Goal: Task Accomplishment & Management: Use online tool/utility

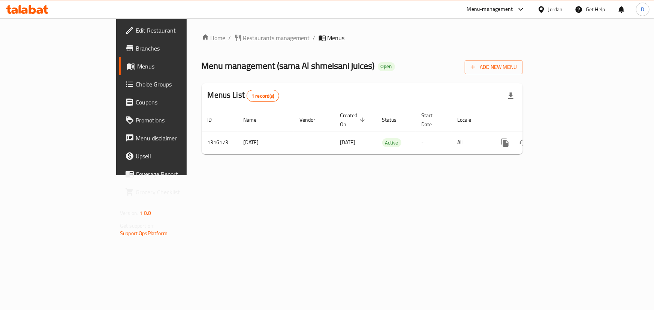
click at [36, 11] on icon at bounding box center [27, 9] width 42 height 9
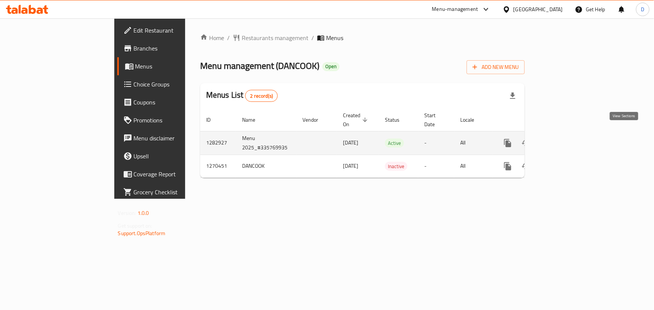
click at [566, 139] on icon "enhanced table" at bounding box center [561, 143] width 9 height 9
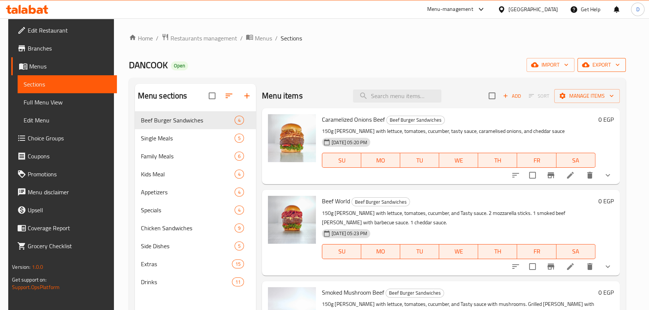
click at [598, 67] on span "export" at bounding box center [601, 64] width 36 height 9
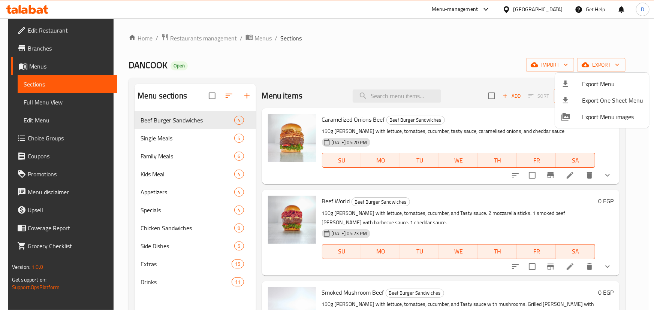
click at [485, 70] on div at bounding box center [327, 155] width 654 height 310
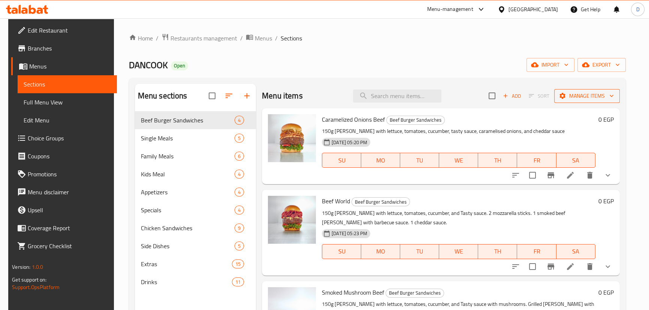
click at [573, 99] on span "Manage items" at bounding box center [587, 95] width 54 height 9
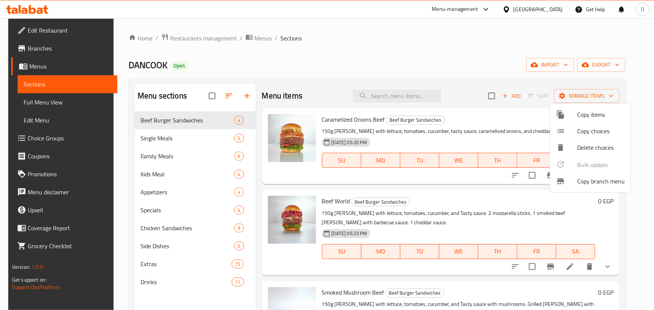
click at [576, 181] on div at bounding box center [566, 181] width 21 height 9
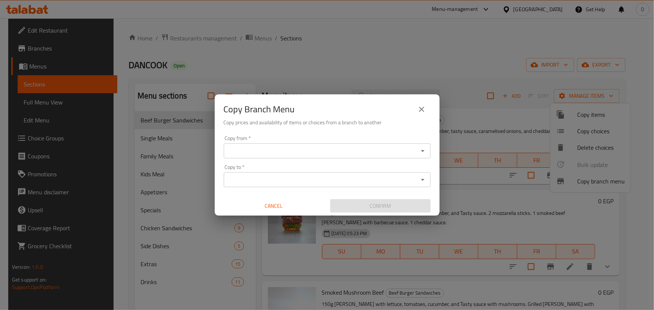
click at [351, 154] on input "Copy from   *" at bounding box center [321, 151] width 190 height 10
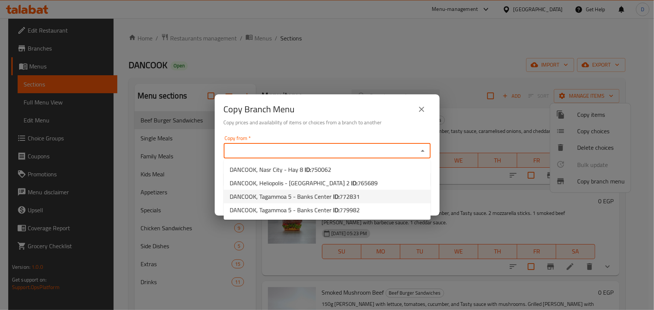
click at [314, 194] on span "DANCOOK, Tagammoa 5 - Banks Center ID: 772831" at bounding box center [295, 196] width 130 height 9
type input "DANCOOK, Tagammoa 5 - Banks Center"
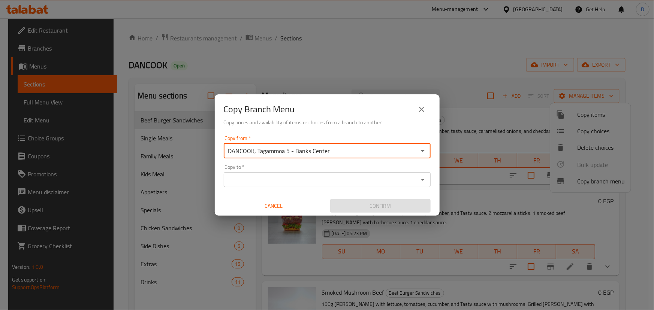
click at [304, 182] on input "Copy to   *" at bounding box center [321, 180] width 190 height 10
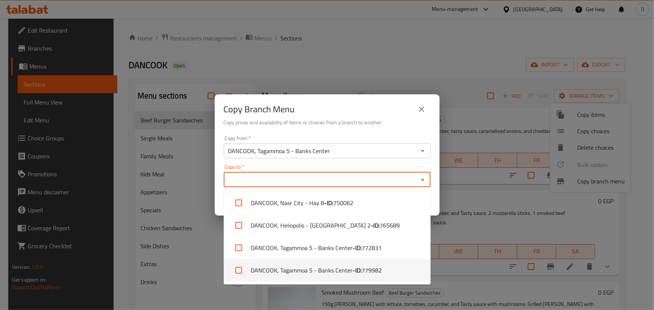
click at [318, 281] on li "DANCOOK, Tagammoa 5 - Banks Center - ID: 779982" at bounding box center [327, 270] width 207 height 22
checkbox input "true"
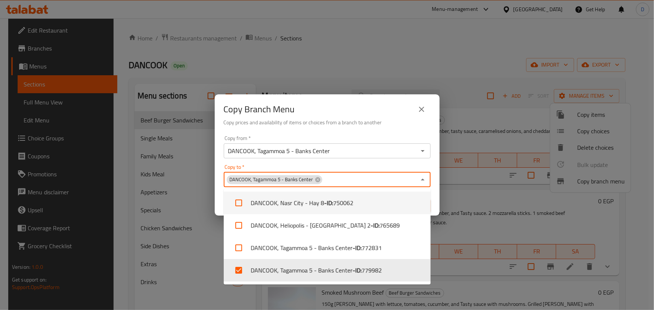
click at [360, 109] on div "Copy Branch Menu" at bounding box center [327, 109] width 207 height 18
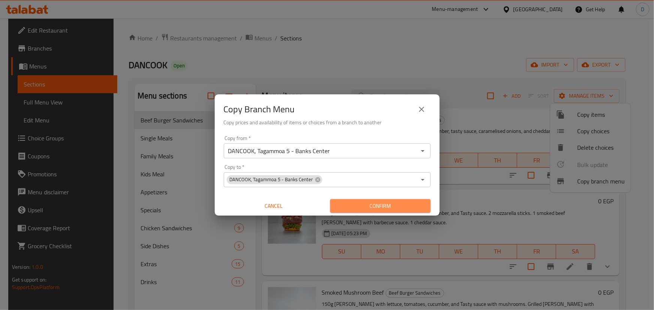
click at [398, 204] on span "Confirm" at bounding box center [380, 205] width 88 height 9
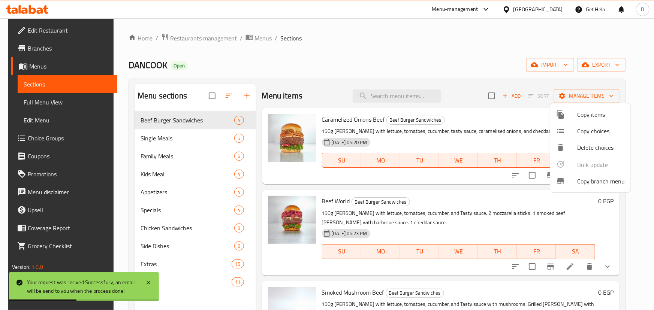
click at [357, 74] on div at bounding box center [327, 155] width 654 height 310
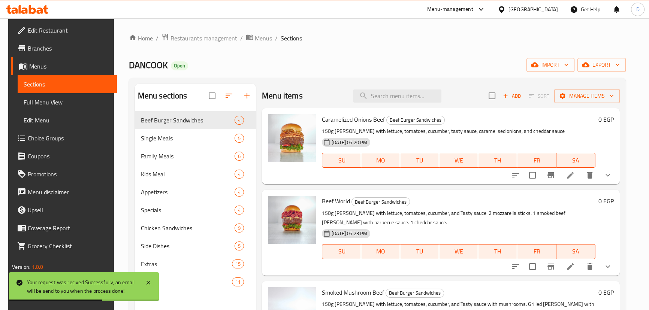
drag, startPoint x: 252, startPoint y: 37, endPoint x: 286, endPoint y: 52, distance: 37.4
click at [255, 37] on span "Menus" at bounding box center [263, 38] width 17 height 9
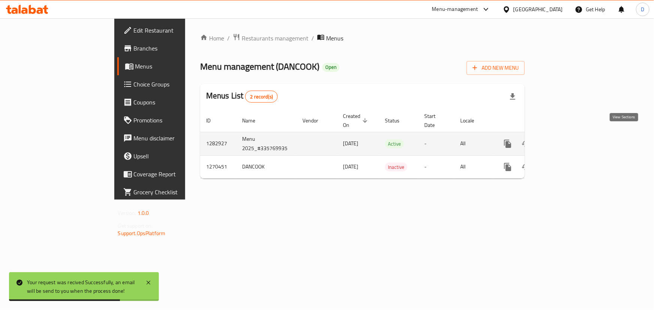
click at [566, 139] on icon "enhanced table" at bounding box center [561, 143] width 9 height 9
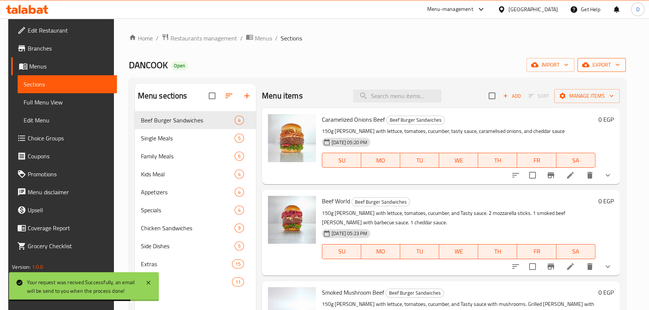
click at [593, 69] on span "export" at bounding box center [601, 64] width 36 height 9
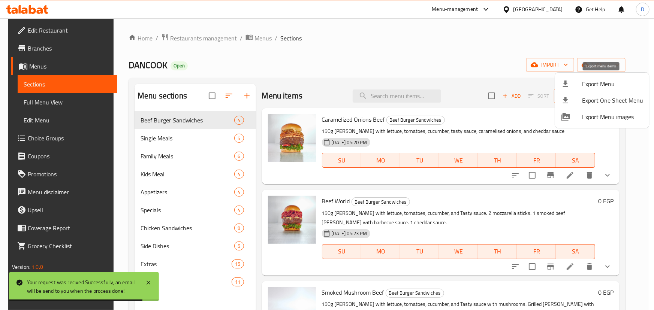
click at [589, 81] on span "Export Menu" at bounding box center [612, 83] width 61 height 9
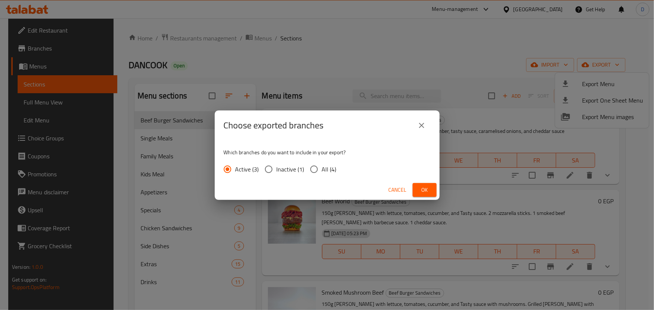
click at [312, 167] on input "All (4)" at bounding box center [314, 169] width 16 height 16
radio input "true"
click at [430, 191] on span "Ok" at bounding box center [424, 189] width 12 height 9
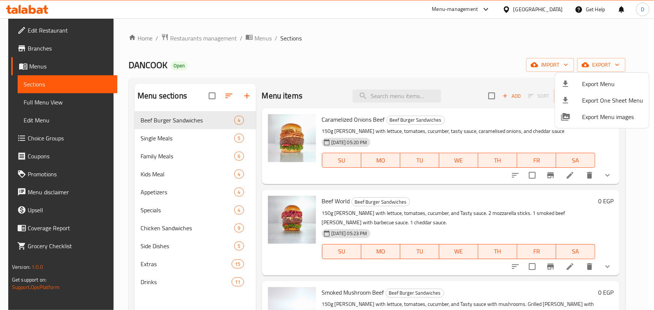
click at [35, 9] on div at bounding box center [327, 155] width 654 height 310
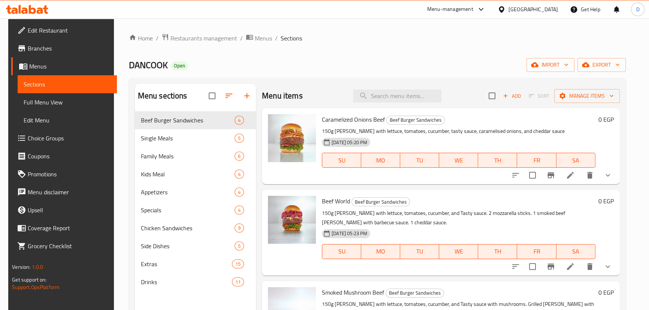
click at [37, 15] on div at bounding box center [27, 9] width 54 height 15
click at [37, 12] on icon at bounding box center [40, 10] width 6 height 6
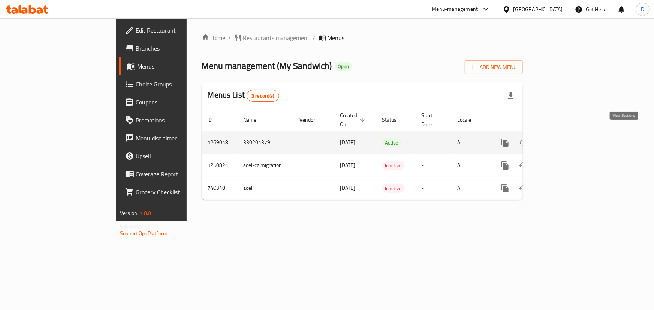
click at [563, 138] on icon "enhanced table" at bounding box center [558, 142] width 9 height 9
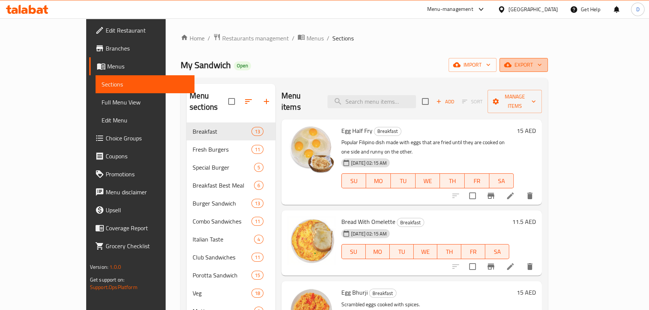
click at [542, 65] on span "export" at bounding box center [523, 64] width 36 height 9
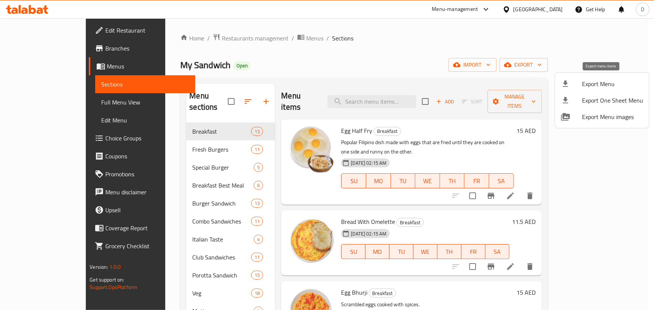
click at [603, 79] on span "Export Menu" at bounding box center [612, 83] width 61 height 9
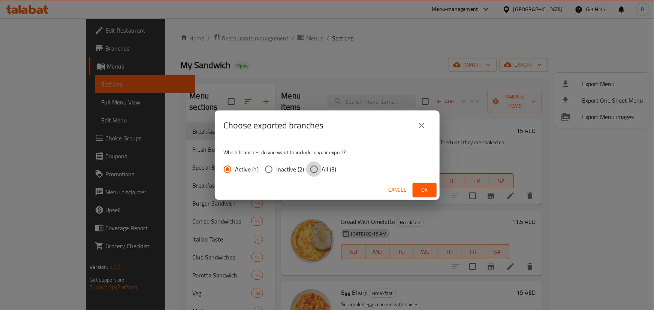
click at [315, 163] on input "All (3)" at bounding box center [314, 169] width 16 height 16
radio input "true"
click at [424, 187] on span "Ok" at bounding box center [424, 189] width 12 height 9
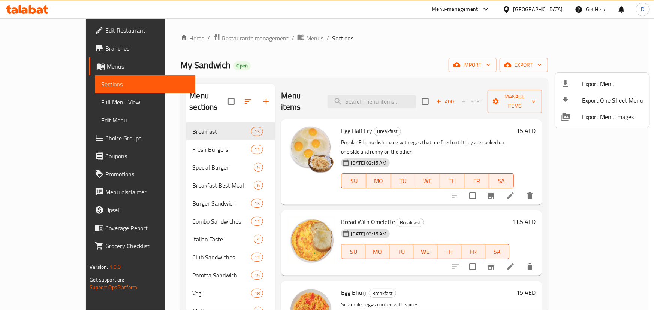
click at [45, 50] on div at bounding box center [327, 155] width 654 height 310
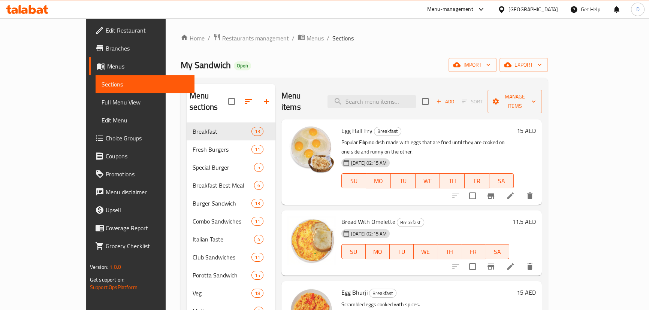
click at [106, 50] on span "Branches" at bounding box center [147, 48] width 83 height 9
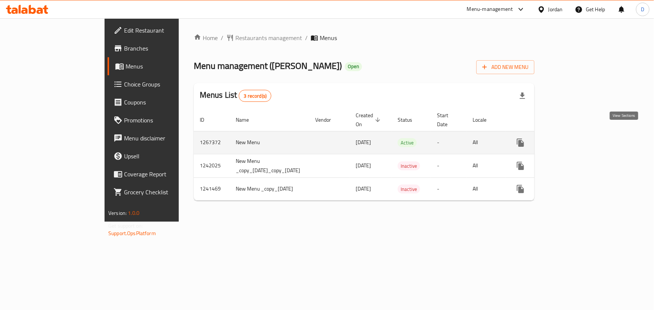
click at [579, 138] on icon "enhanced table" at bounding box center [574, 142] width 9 height 9
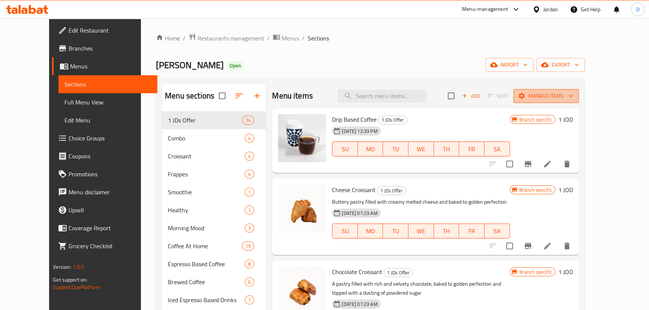
click at [558, 97] on button "Manage items" at bounding box center [546, 96] width 66 height 14
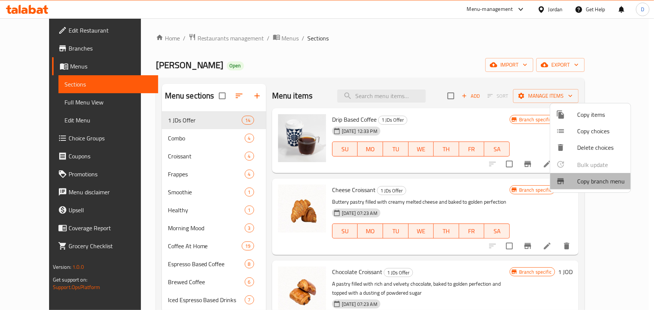
click at [565, 184] on div at bounding box center [566, 181] width 21 height 9
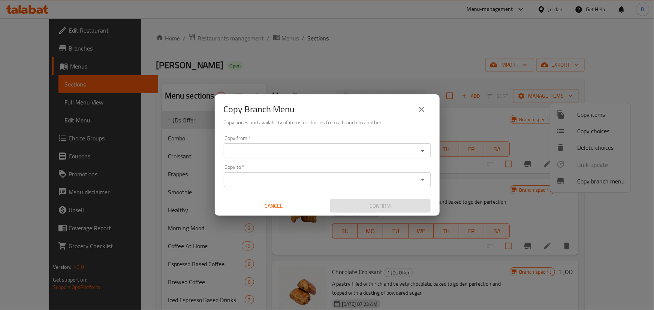
click at [342, 146] on input "Copy from   *" at bounding box center [321, 151] width 190 height 10
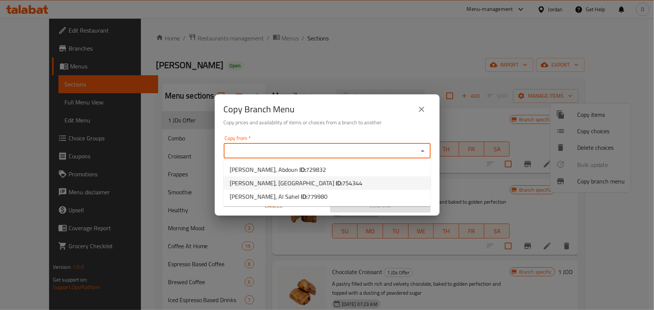
click at [338, 177] on li "[PERSON_NAME], [GEOGRAPHIC_DATA] ID: 754344" at bounding box center [327, 182] width 207 height 13
type input "[PERSON_NAME], [GEOGRAPHIC_DATA]"
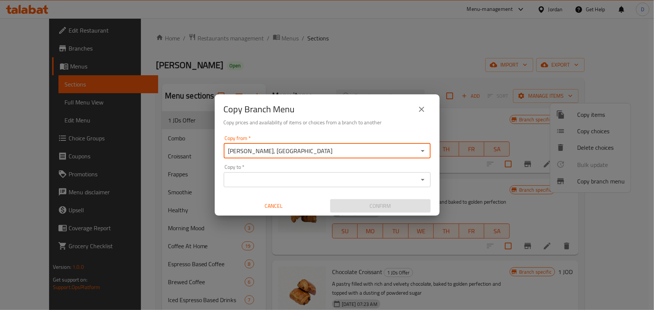
click at [336, 180] on input "Copy to   *" at bounding box center [321, 180] width 190 height 10
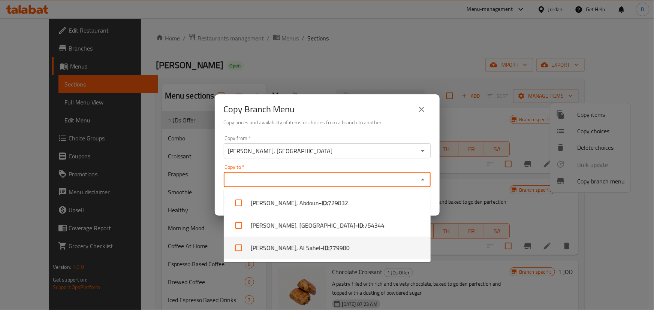
click at [312, 249] on li "[PERSON_NAME], Al Sahel - ID: 779980" at bounding box center [327, 248] width 207 height 22
checkbox input "true"
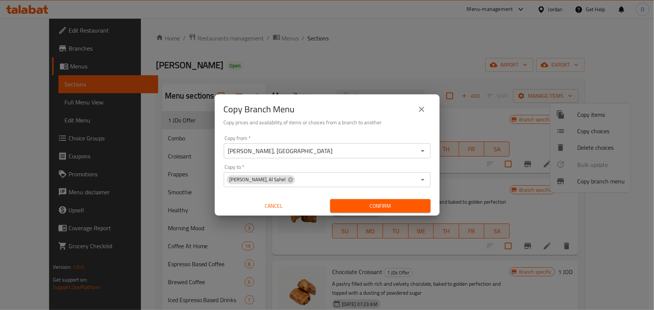
click at [397, 116] on div "Copy Branch Menu" at bounding box center [327, 109] width 207 height 18
click at [374, 206] on span "Confirm" at bounding box center [380, 205] width 88 height 9
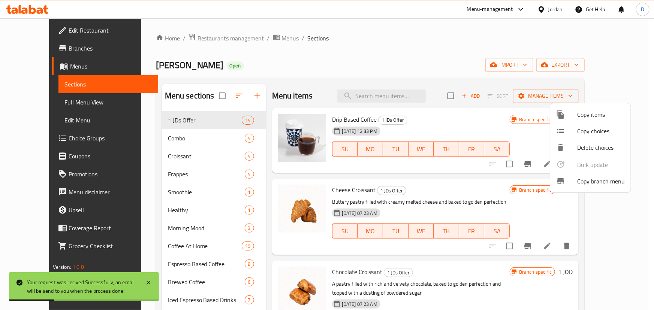
click at [603, 64] on div at bounding box center [327, 155] width 654 height 310
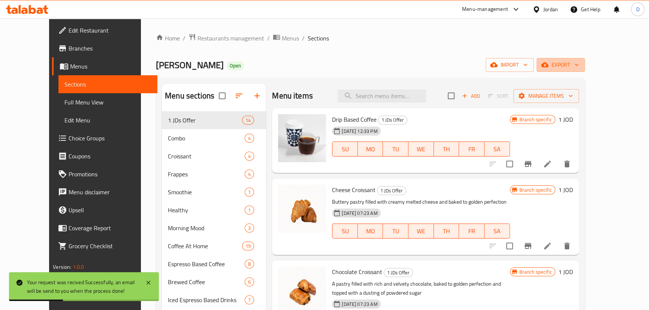
click at [579, 64] on span "export" at bounding box center [560, 64] width 36 height 9
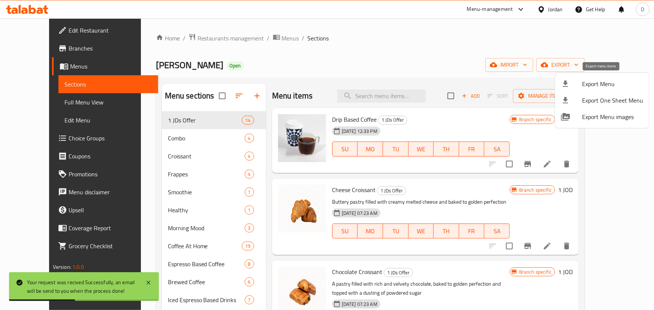
click at [602, 80] on span "Export Menu" at bounding box center [612, 83] width 61 height 9
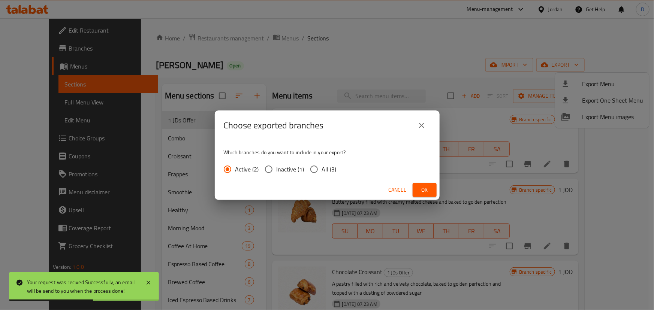
click at [323, 169] on span "All (3)" at bounding box center [329, 169] width 15 height 9
click at [322, 169] on input "All (3)" at bounding box center [314, 169] width 16 height 16
radio input "true"
click at [431, 192] on button "Ok" at bounding box center [424, 190] width 24 height 14
